Goal: Information Seeking & Learning: Learn about a topic

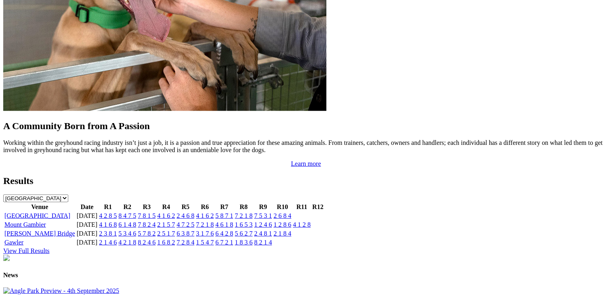
scroll to position [767, 0]
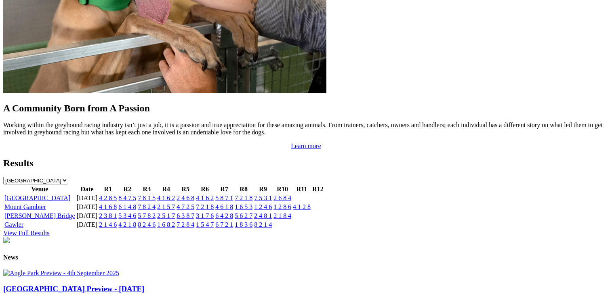
click at [50, 230] on link "View Full Results" at bounding box center [26, 233] width 46 height 7
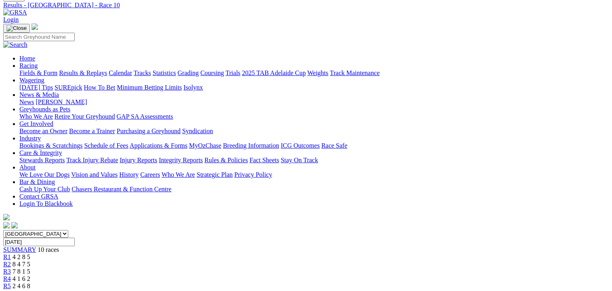
scroll to position [81, 0]
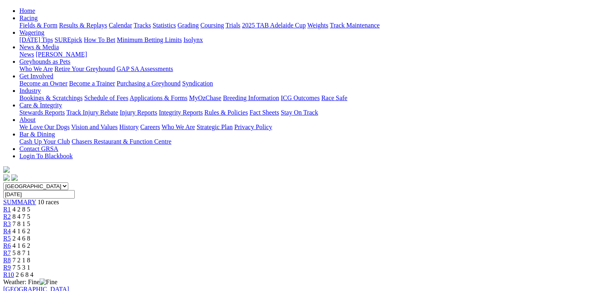
click at [11, 264] on span "R9" at bounding box center [7, 267] width 8 height 7
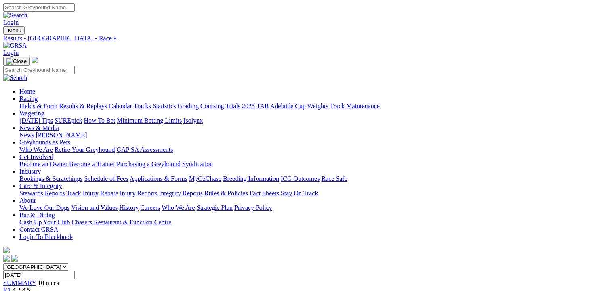
scroll to position [40, 0]
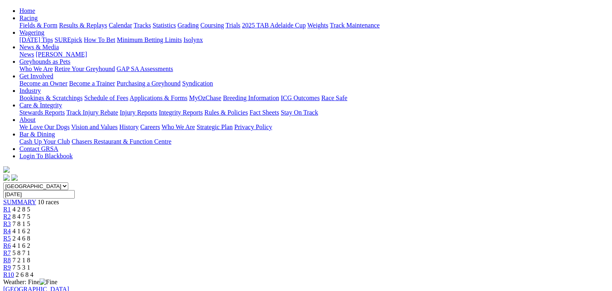
scroll to position [121, 0]
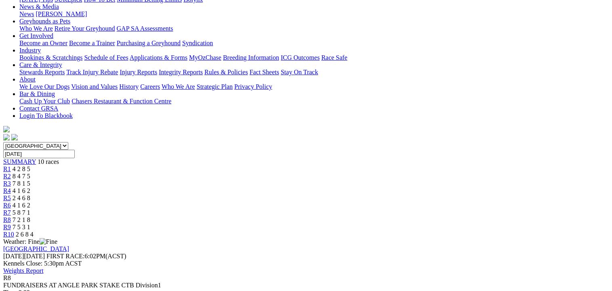
click at [30, 209] on span "5 8 7 1" at bounding box center [22, 212] width 18 height 7
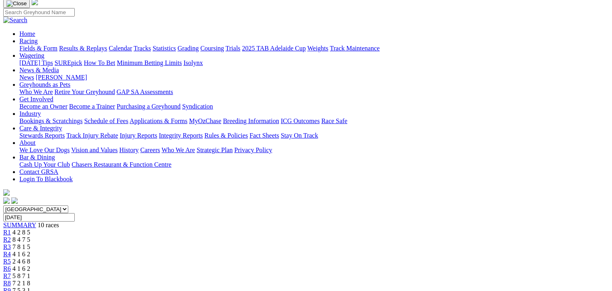
scroll to position [121, 0]
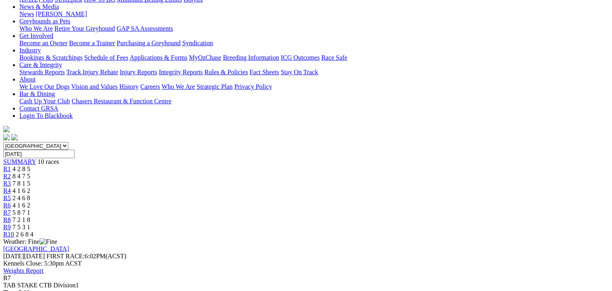
click at [30, 202] on span "4 1 6 2" at bounding box center [22, 205] width 18 height 7
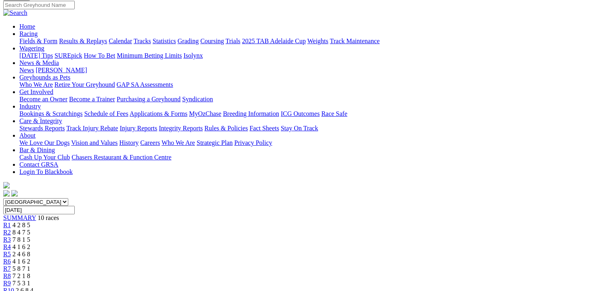
scroll to position [81, 0]
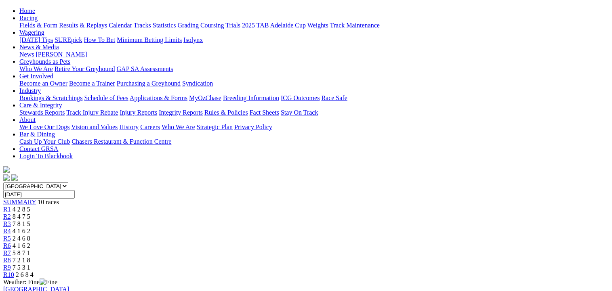
click at [11, 235] on span "R5" at bounding box center [7, 238] width 8 height 7
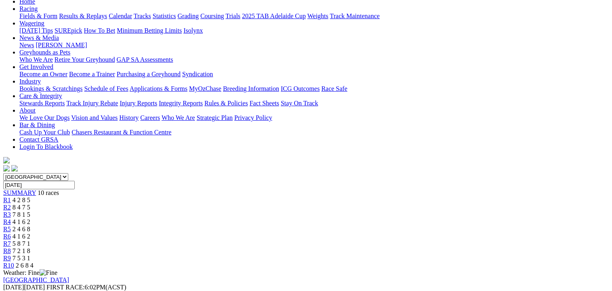
scroll to position [81, 0]
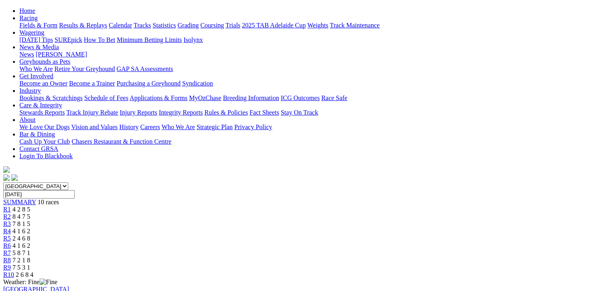
click at [11, 221] on span "R3" at bounding box center [7, 224] width 8 height 7
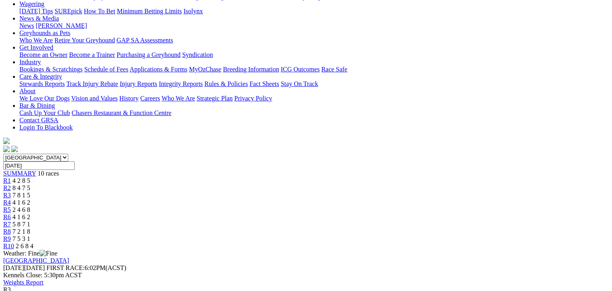
scroll to position [121, 0]
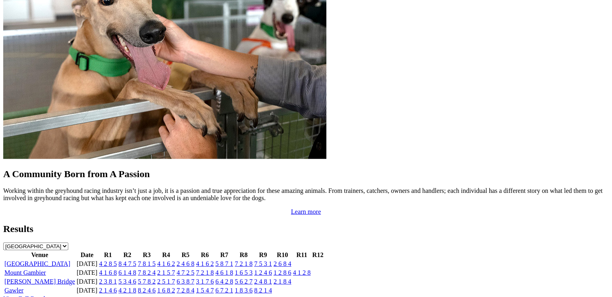
scroll to position [767, 0]
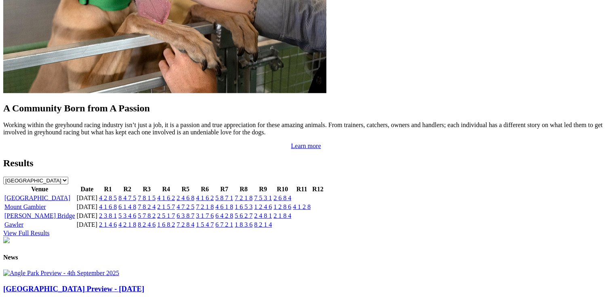
click at [50, 230] on link "View Full Results" at bounding box center [26, 233] width 46 height 7
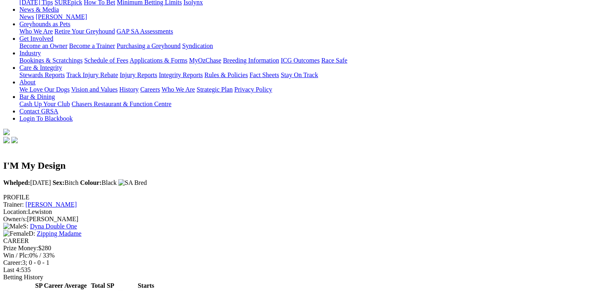
scroll to position [121, 0]
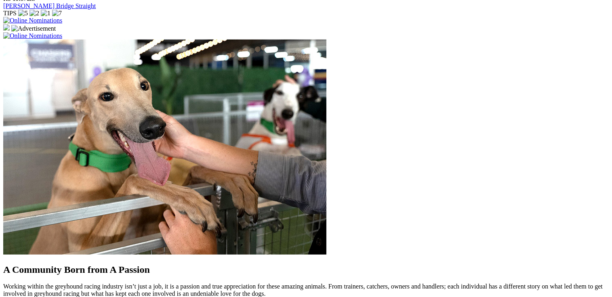
scroll to position [727, 0]
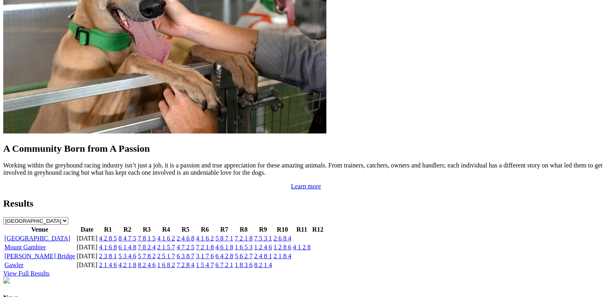
click at [117, 235] on link "4 2 8 5" at bounding box center [108, 238] width 18 height 7
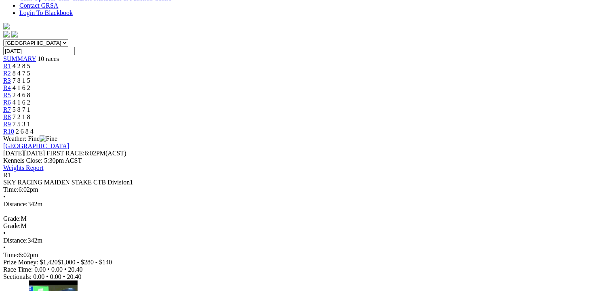
scroll to position [242, 0]
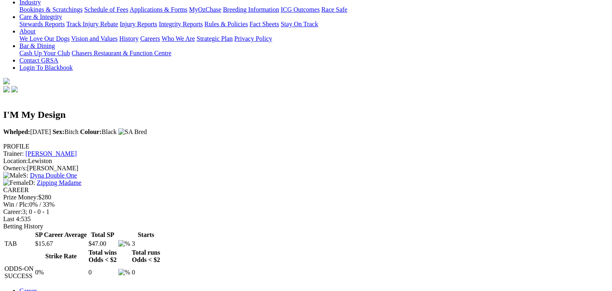
scroll to position [202, 0]
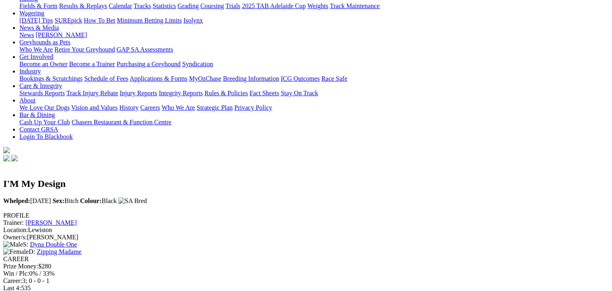
scroll to position [162, 0]
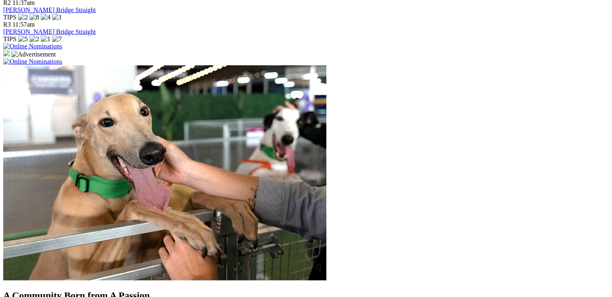
scroll to position [687, 0]
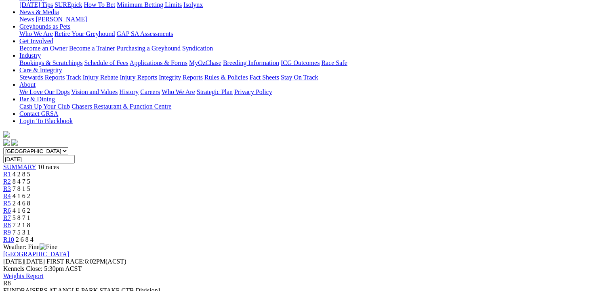
scroll to position [121, 0]
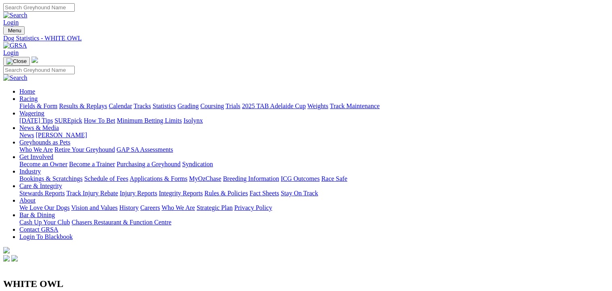
click at [87, 103] on link "Results & Replays" at bounding box center [83, 106] width 48 height 7
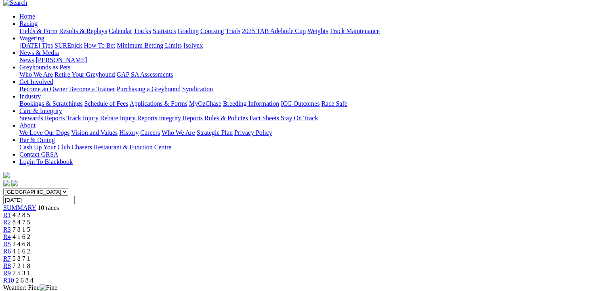
scroll to position [121, 0]
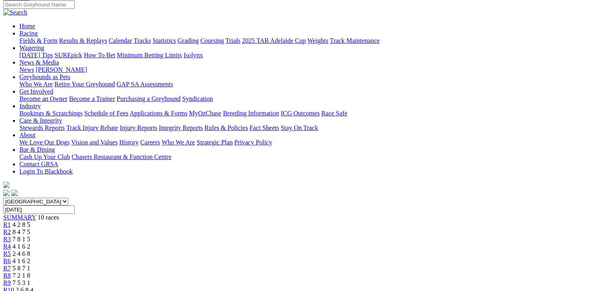
scroll to position [0, 0]
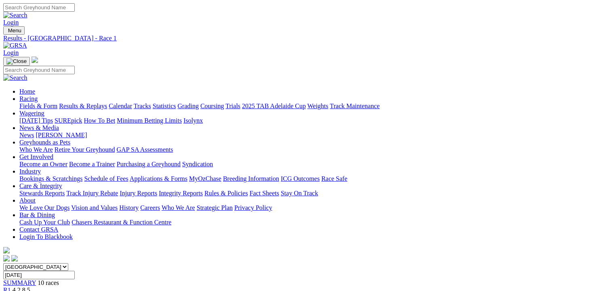
click at [75, 271] on input "Monday, 8 Sep 2025" at bounding box center [38, 275] width 71 height 8
type input "Today, 8 Sep 2025"
click at [560, 271] on div "Today, 8 Sep 2025" at bounding box center [305, 275] width 605 height 8
click at [36, 279] on span "SUMMARY" at bounding box center [19, 282] width 33 height 7
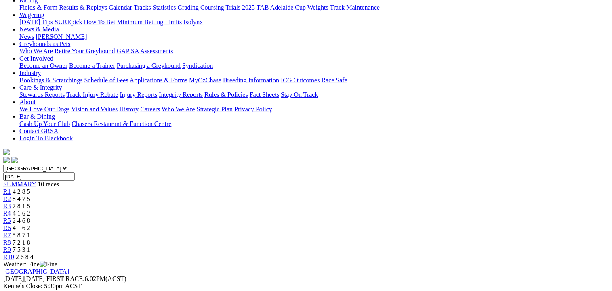
scroll to position [121, 0]
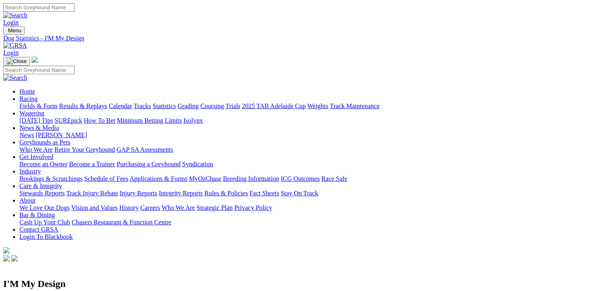
click at [90, 103] on link "Results & Replays" at bounding box center [83, 106] width 48 height 7
click at [89, 103] on link "Results & Replays" at bounding box center [83, 106] width 48 height 7
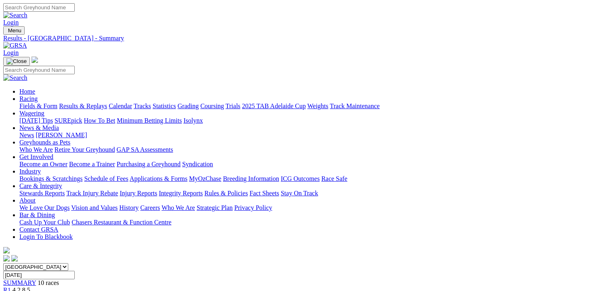
click at [36, 279] on span "SUMMARY" at bounding box center [19, 282] width 33 height 7
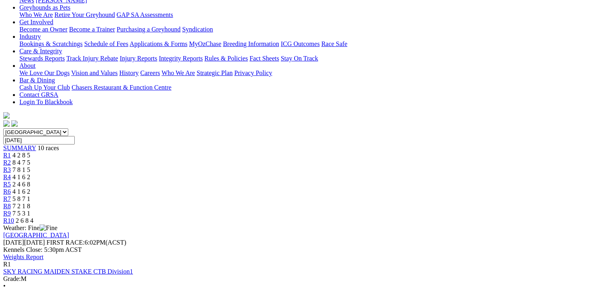
scroll to position [202, 0]
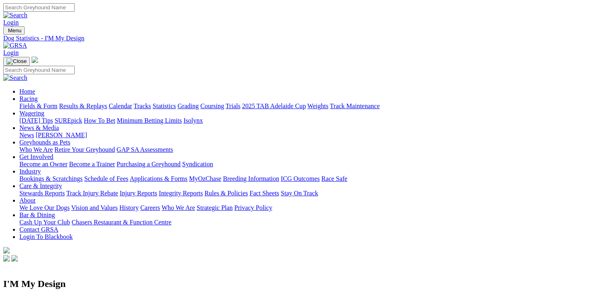
scroll to position [162, 0]
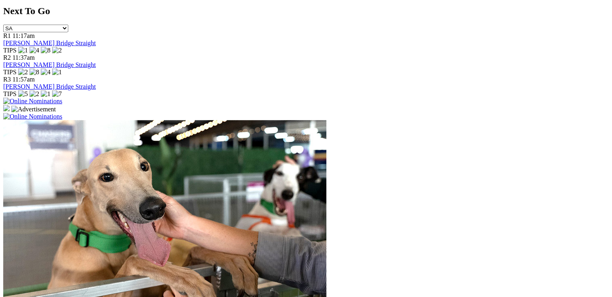
scroll to position [646, 0]
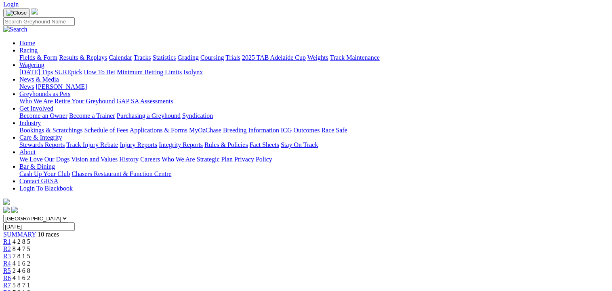
scroll to position [81, 0]
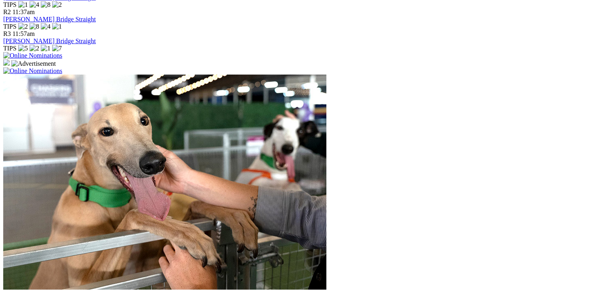
scroll to position [606, 0]
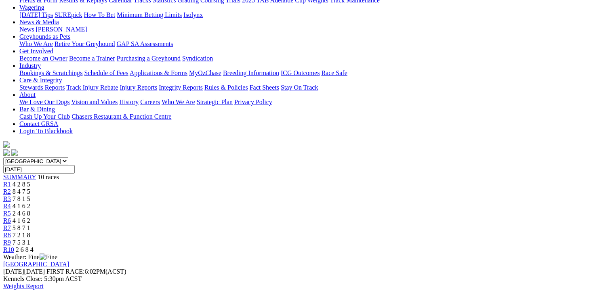
scroll to position [121, 0]
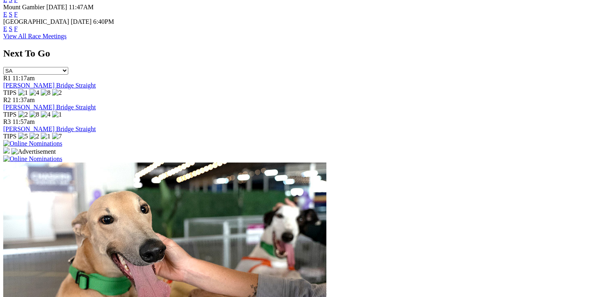
scroll to position [485, 0]
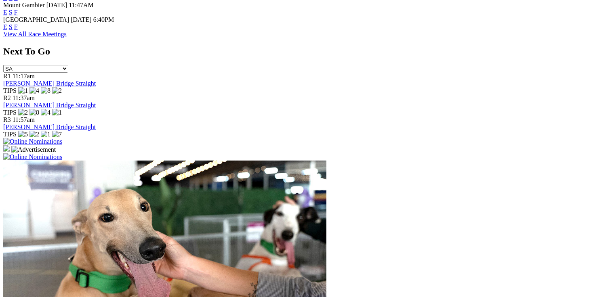
click at [67, 38] on link "View All Race Meetings" at bounding box center [34, 34] width 63 height 7
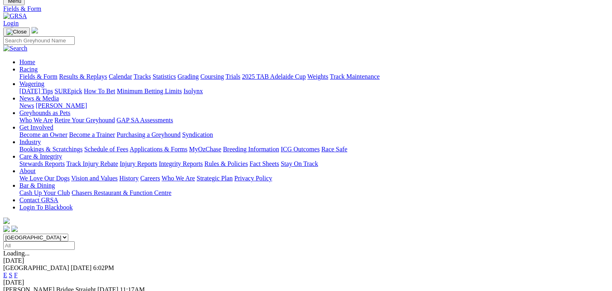
scroll to position [81, 0]
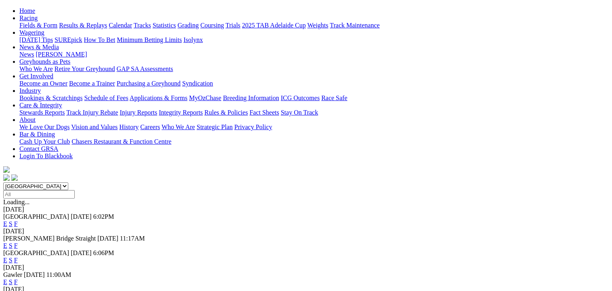
click at [18, 221] on link "F" at bounding box center [16, 224] width 4 height 7
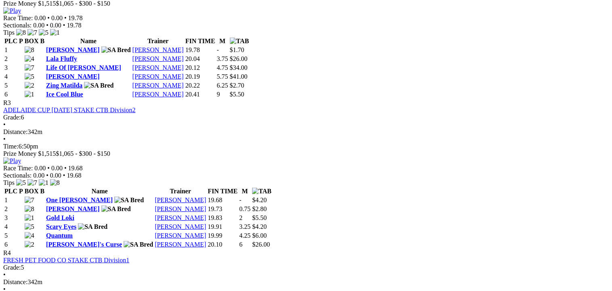
scroll to position [606, 0]
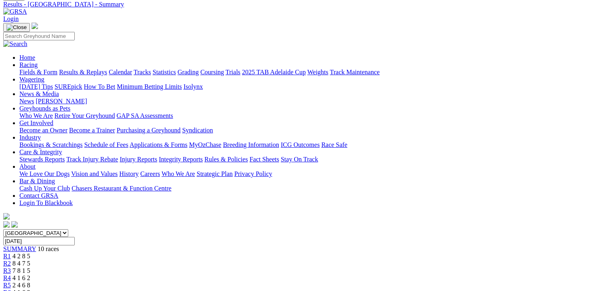
scroll to position [81, 0]
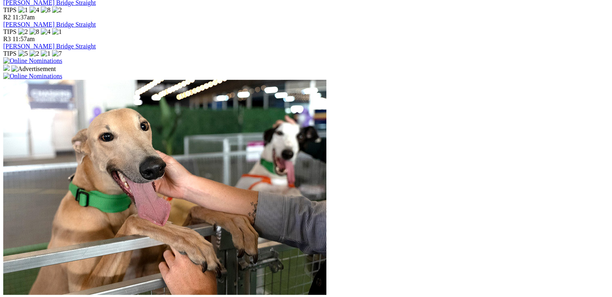
scroll to position [687, 0]
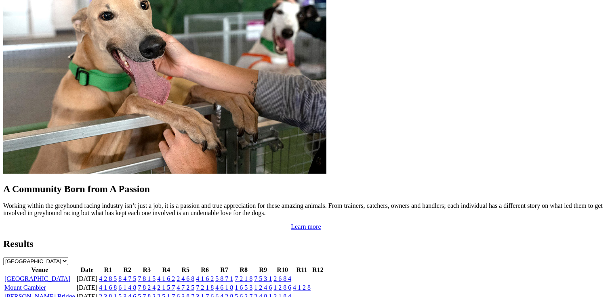
click at [117, 275] on link "4 2 8 5" at bounding box center [108, 278] width 18 height 7
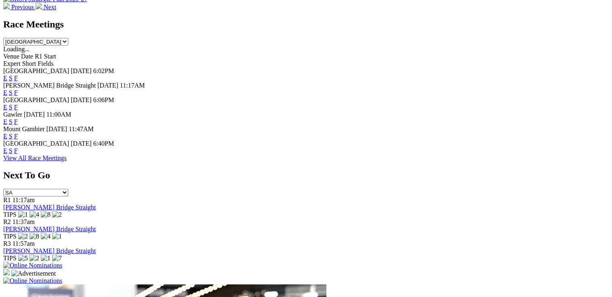
scroll to position [363, 0]
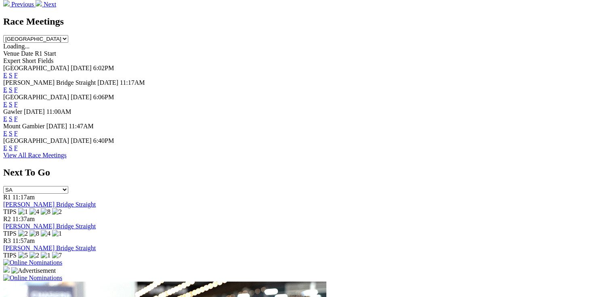
click at [18, 72] on link "F" at bounding box center [16, 75] width 4 height 7
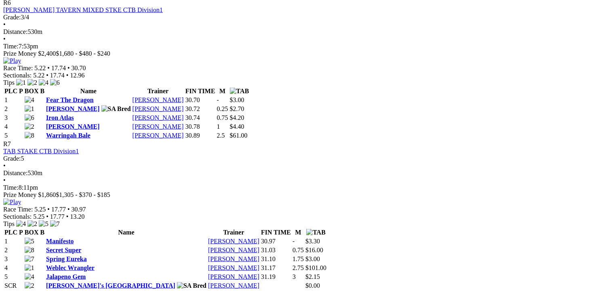
scroll to position [1090, 0]
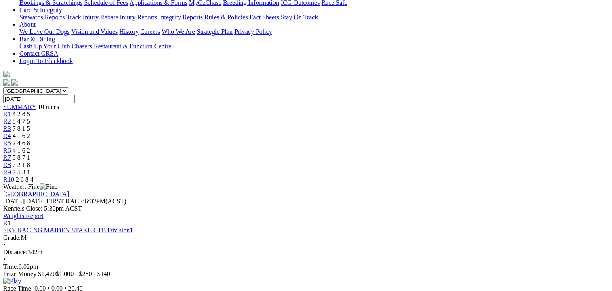
scroll to position [202, 0]
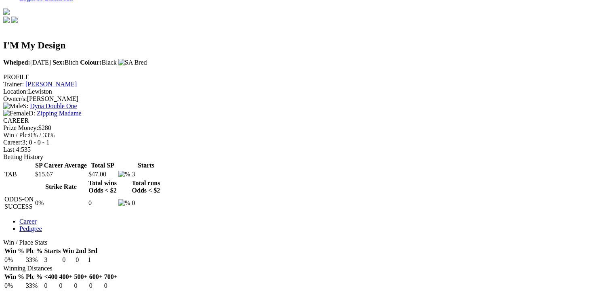
scroll to position [202, 0]
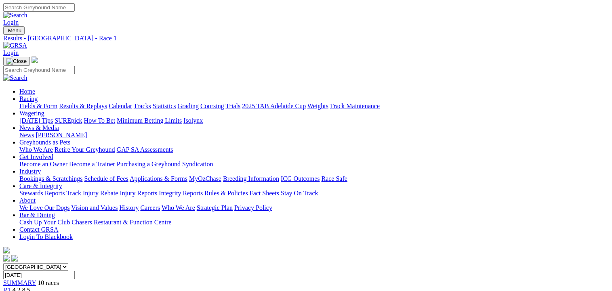
scroll to position [121, 0]
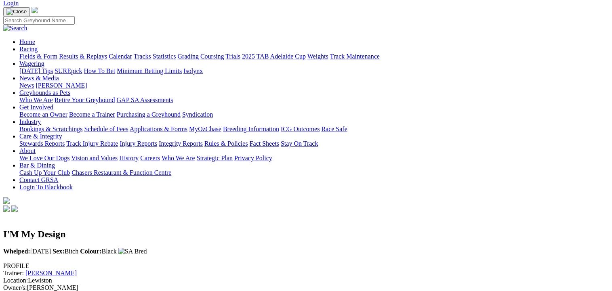
scroll to position [40, 0]
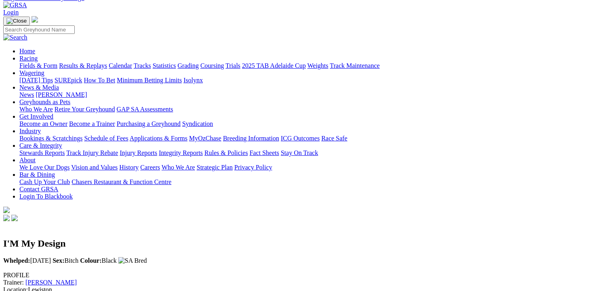
click at [3, 270] on img at bounding box center [3, 270] width 0 height 0
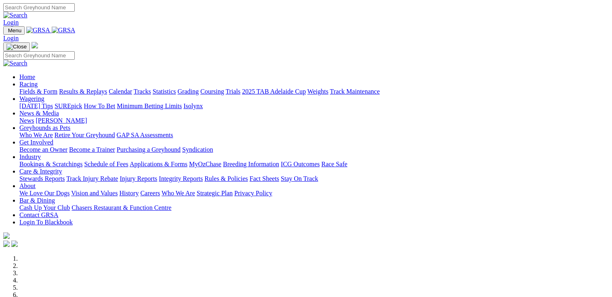
scroll to position [162, 0]
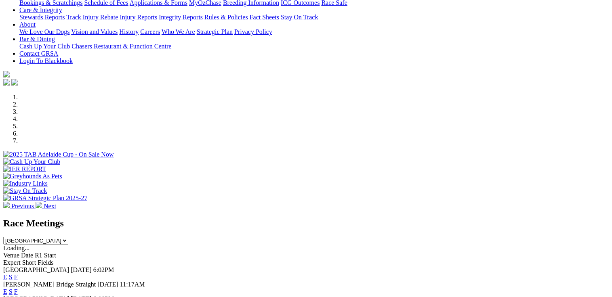
click at [18, 274] on link "F" at bounding box center [16, 277] width 4 height 7
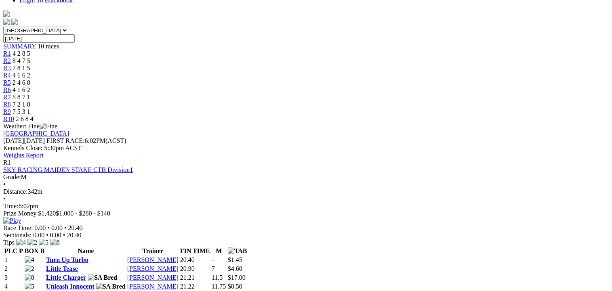
scroll to position [242, 0]
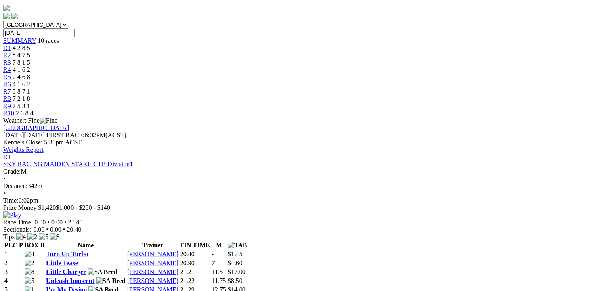
click at [87, 286] on link "I'm My Design" at bounding box center [66, 289] width 41 height 7
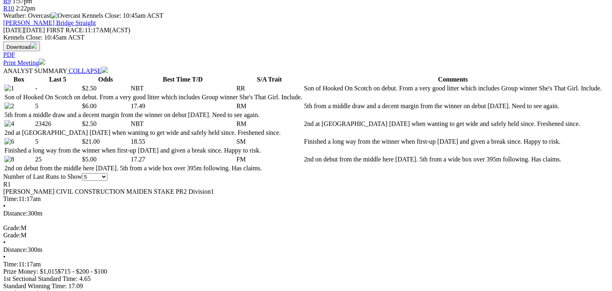
scroll to position [242, 0]
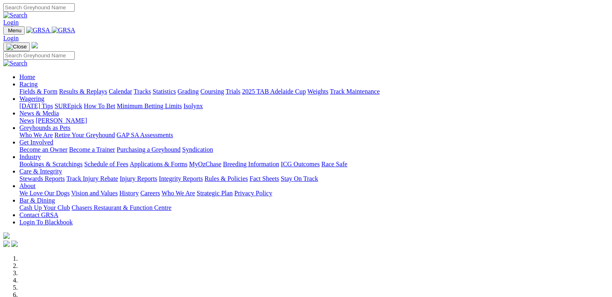
scroll to position [202, 0]
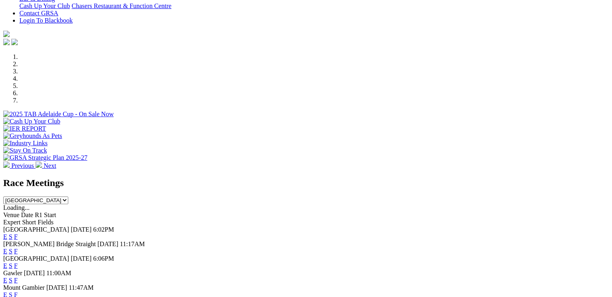
click at [18, 233] on link "F" at bounding box center [16, 236] width 4 height 7
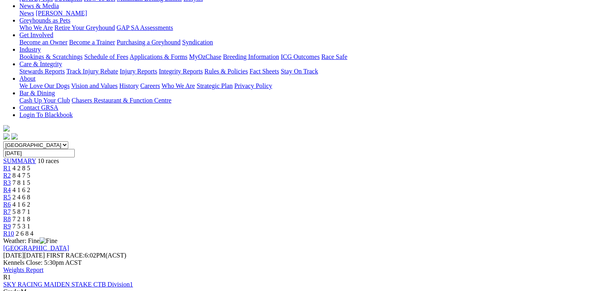
scroll to position [121, 0]
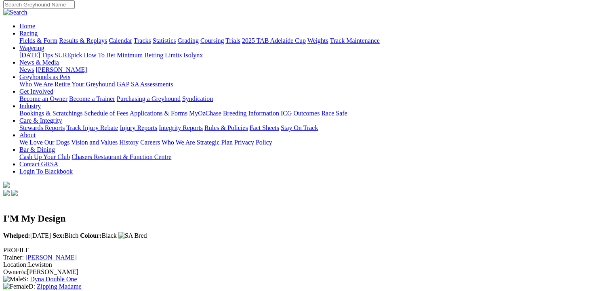
scroll to position [121, 0]
